Goal: Information Seeking & Learning: Learn about a topic

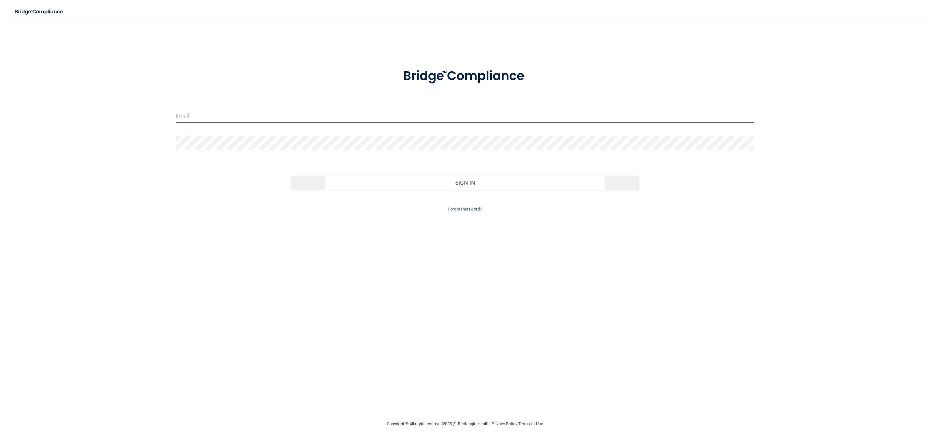
type input "[EMAIL_ADDRESS][DOMAIN_NAME]"
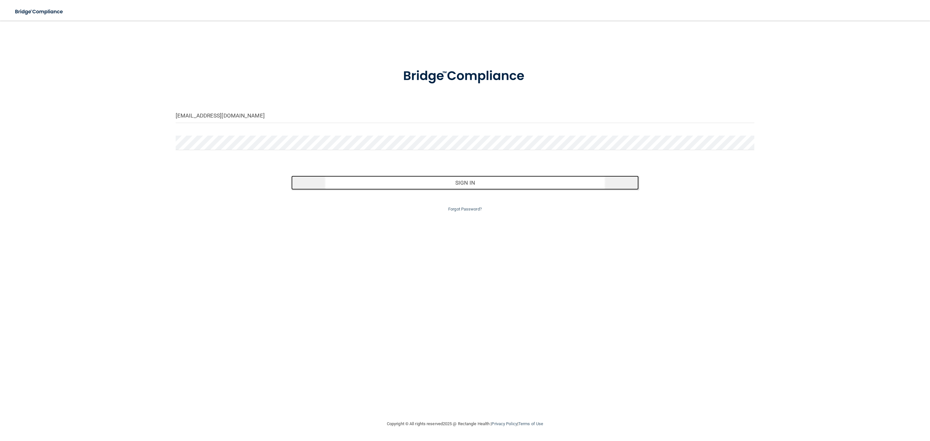
click at [411, 187] on button "Sign In" at bounding box center [464, 183] width 347 height 14
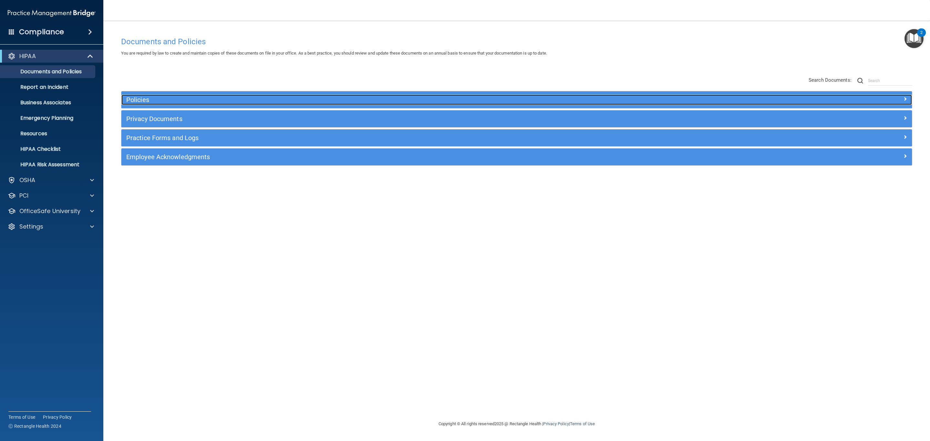
drag, startPoint x: 286, startPoint y: 97, endPoint x: 274, endPoint y: 103, distance: 13.9
click at [286, 96] on h5 "Policies" at bounding box center [417, 99] width 583 height 7
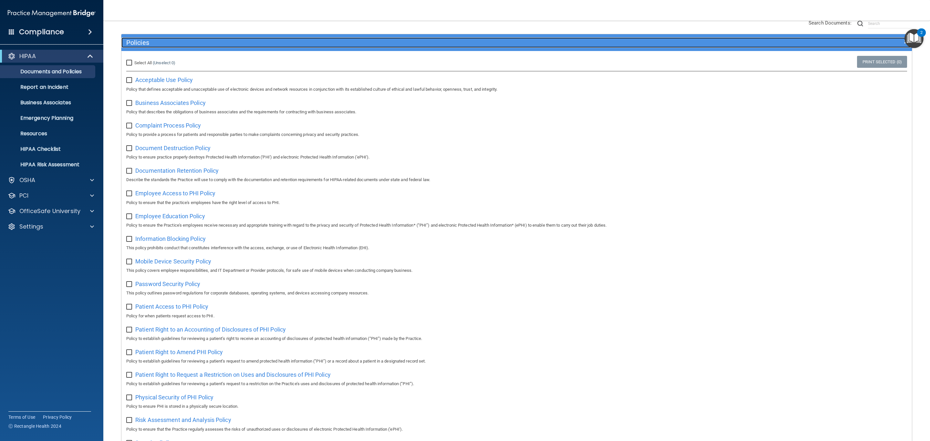
scroll to position [32, 0]
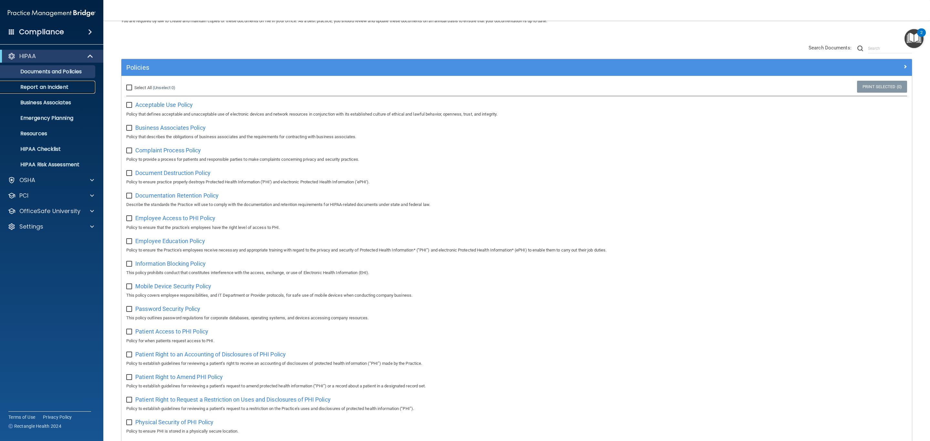
click at [57, 84] on p "Report an Incident" at bounding box center [48, 87] width 88 height 6
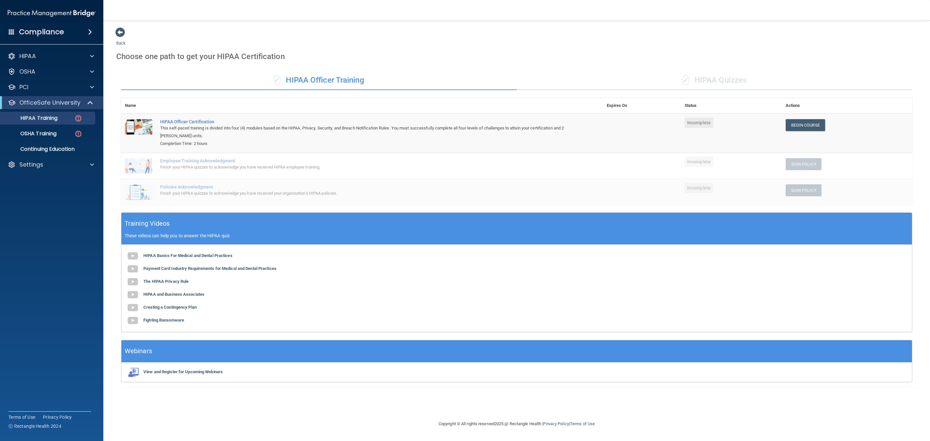
click at [705, 86] on div "✓ HIPAA Quizzes" at bounding box center [715, 80] width 396 height 19
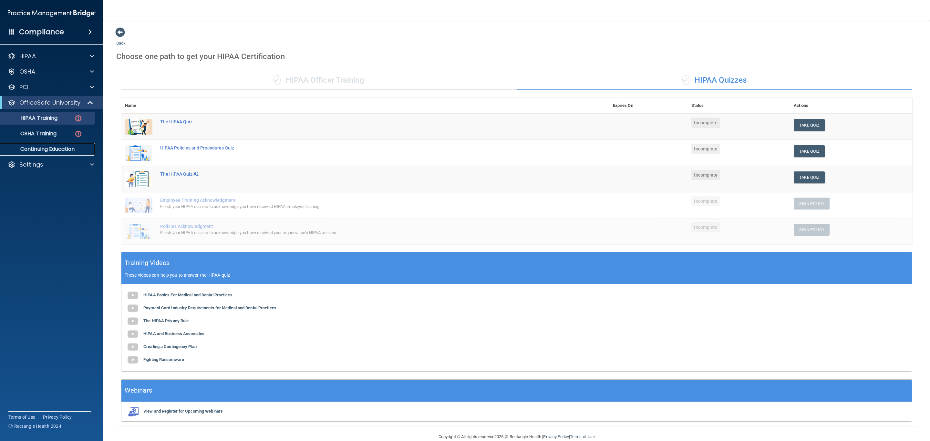
click at [67, 149] on p "Continuing Education" at bounding box center [48, 149] width 88 height 6
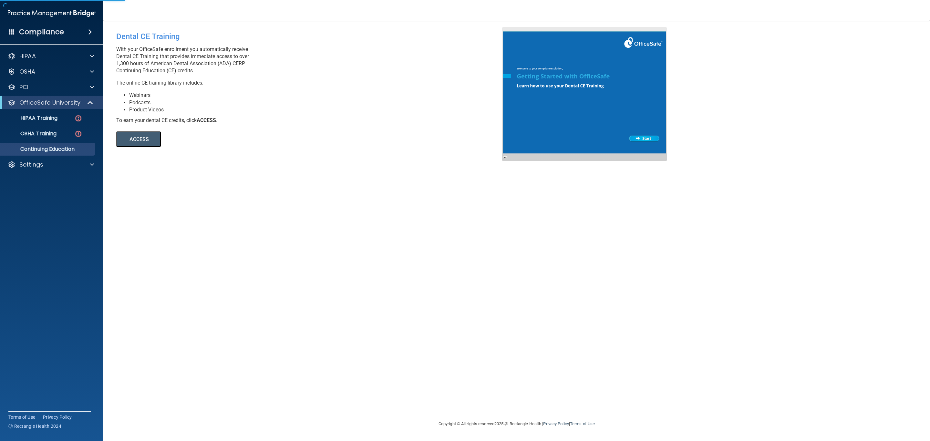
click at [136, 140] on button "ACCESS" at bounding box center [138, 139] width 45 height 16
click at [59, 117] on div "HIPAA Training" at bounding box center [48, 118] width 88 height 6
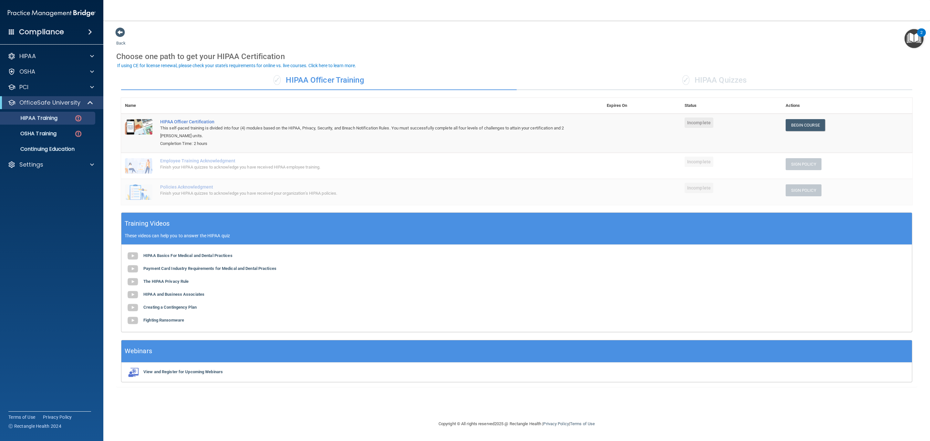
click at [634, 268] on div "HIPAA Basics For Medical and Dental Practices Payment Card Industry Requirement…" at bounding box center [516, 288] width 791 height 87
click at [43, 72] on div "OSHA" at bounding box center [43, 72] width 80 height 8
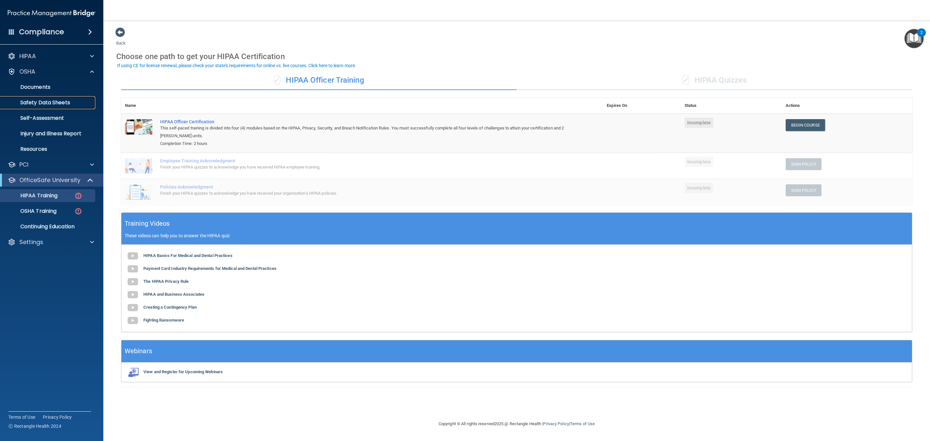
click at [58, 105] on p "Safety Data Sheets" at bounding box center [48, 102] width 88 height 6
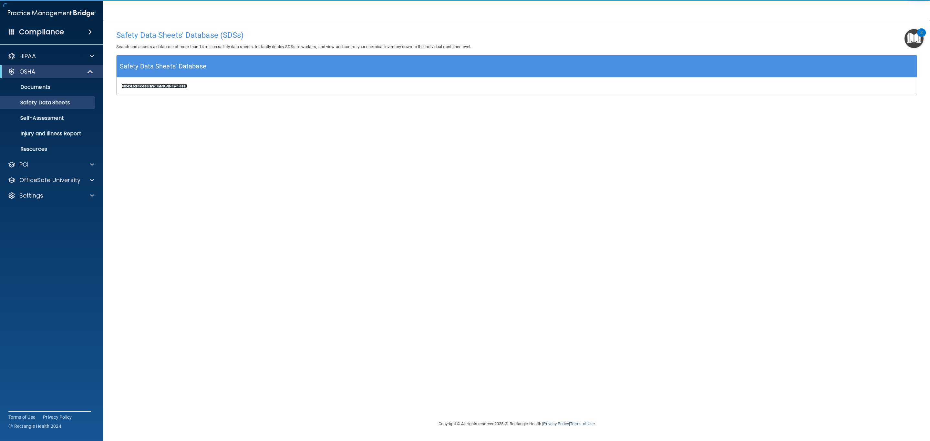
click at [152, 86] on b "Click to access your SDS database" at bounding box center [154, 86] width 66 height 5
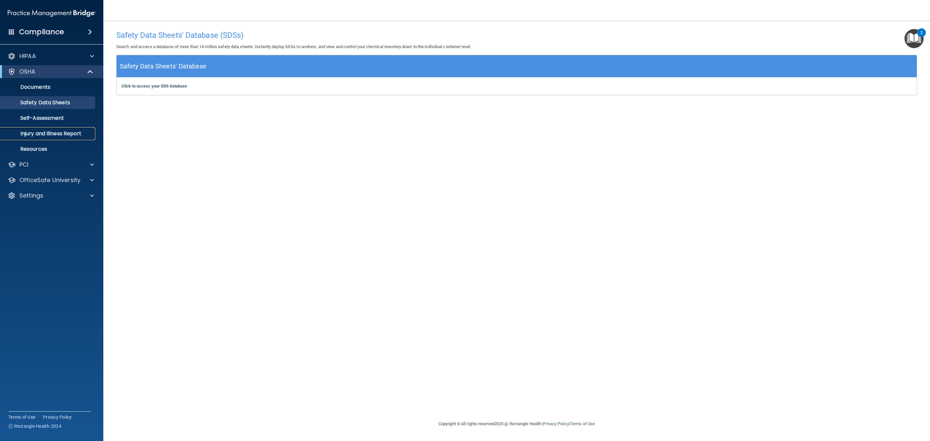
click at [67, 127] on link "Injury and Illness Report" at bounding box center [45, 133] width 102 height 13
